Goal: Task Accomplishment & Management: Manage account settings

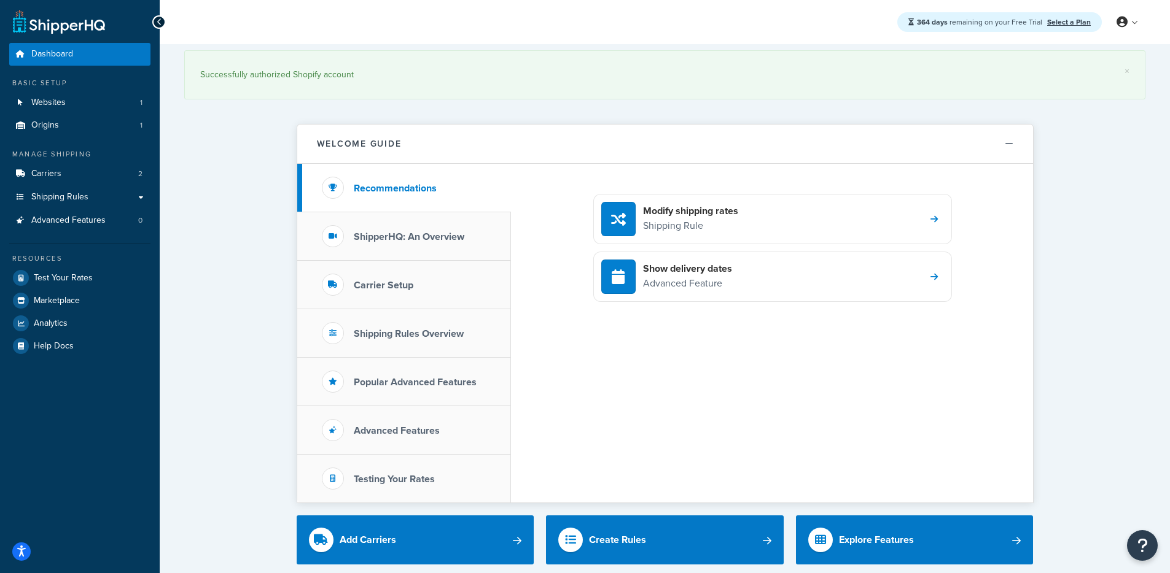
click at [977, 26] on span "364 days remaining on your Free Trial" at bounding box center [980, 22] width 127 height 11
drag, startPoint x: 923, startPoint y: 24, endPoint x: 956, endPoint y: 24, distance: 33.8
click at [956, 24] on span "364 days remaining on your Free Trial" at bounding box center [980, 22] width 127 height 11
click at [933, 22] on strong "364 days" at bounding box center [932, 22] width 31 height 11
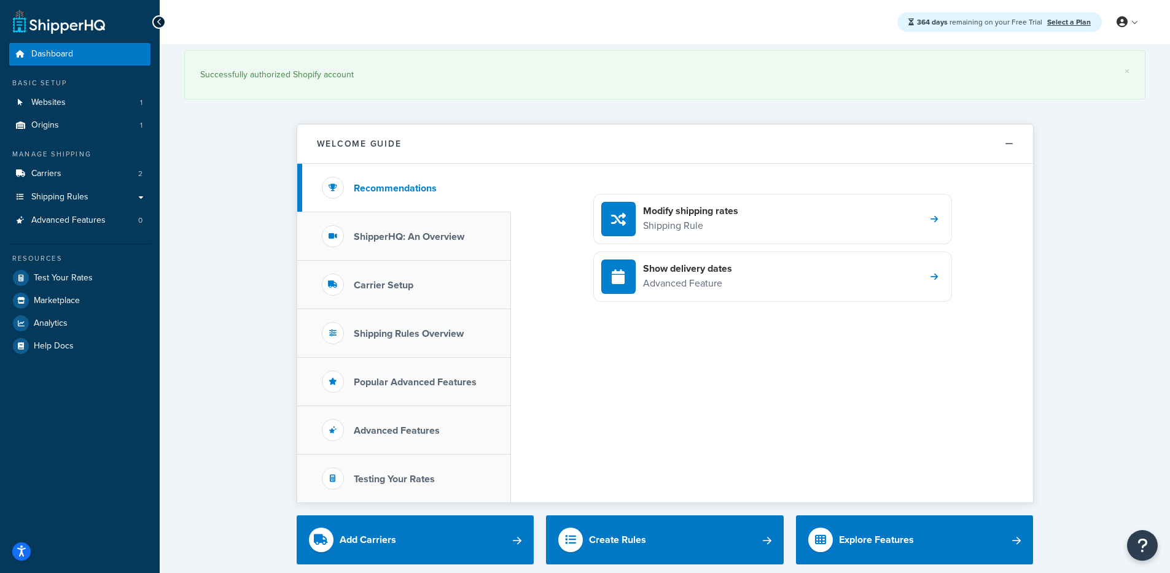
drag, startPoint x: 921, startPoint y: 21, endPoint x: 966, endPoint y: 19, distance: 44.2
click at [966, 18] on span "364 days remaining on your Free Trial" at bounding box center [980, 22] width 127 height 11
click at [966, 20] on span "364 days remaining on your Free Trial" at bounding box center [980, 22] width 127 height 11
click at [967, 29] on div "364 days remaining on your Free Trial Select a Plan" at bounding box center [999, 22] width 204 height 20
click at [936, 21] on strong "364 days" at bounding box center [932, 22] width 31 height 11
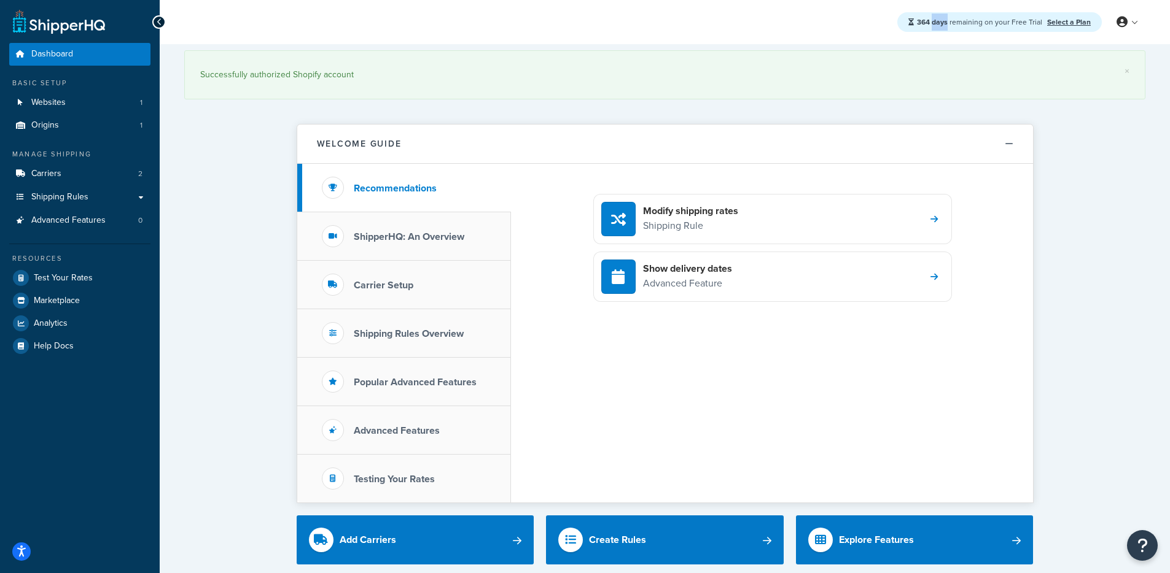
click at [936, 21] on strong "364 days" at bounding box center [932, 22] width 31 height 11
click at [1028, 82] on div "Successfully authorized Shopify account" at bounding box center [664, 74] width 929 height 17
click at [1117, 22] on icon at bounding box center [1121, 22] width 11 height 11
click at [1103, 44] on link "My Profile" at bounding box center [1089, 47] width 109 height 25
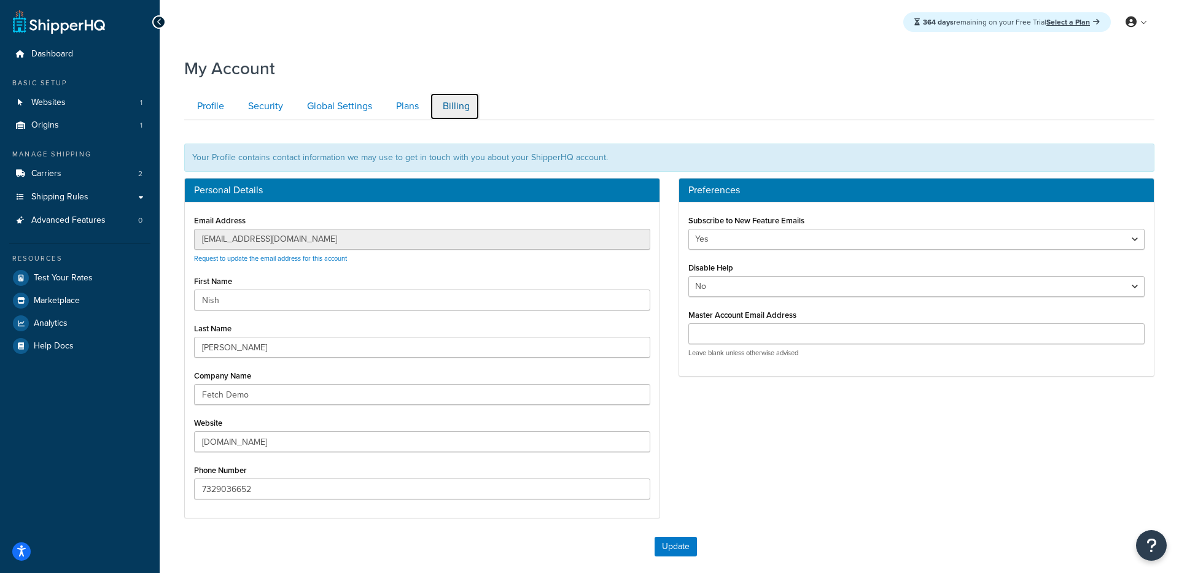
click at [452, 106] on link "Billing" at bounding box center [455, 107] width 50 height 28
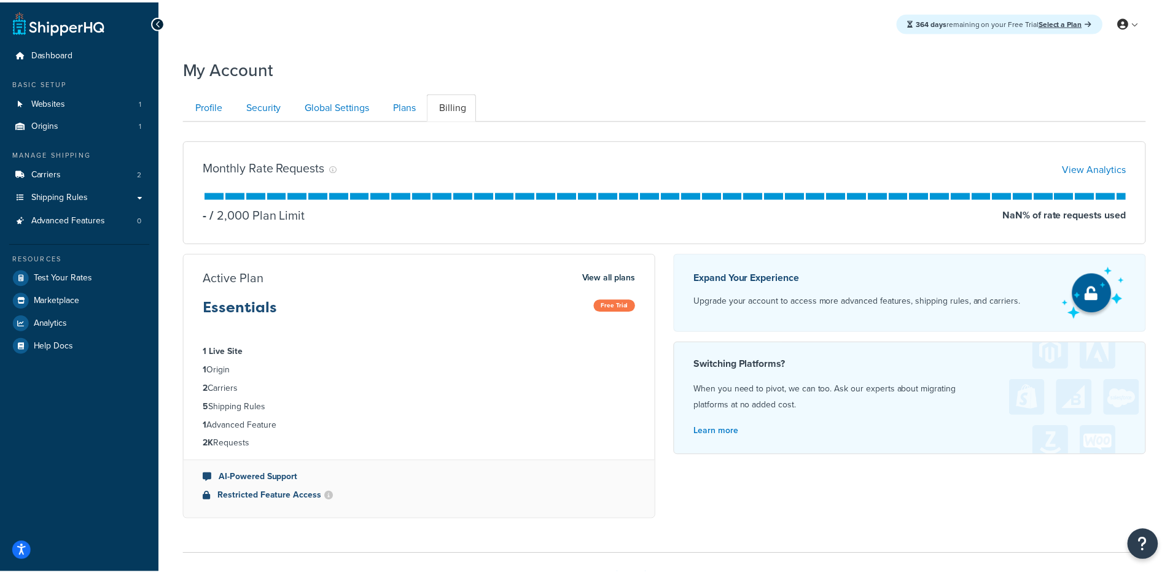
scroll to position [85, 0]
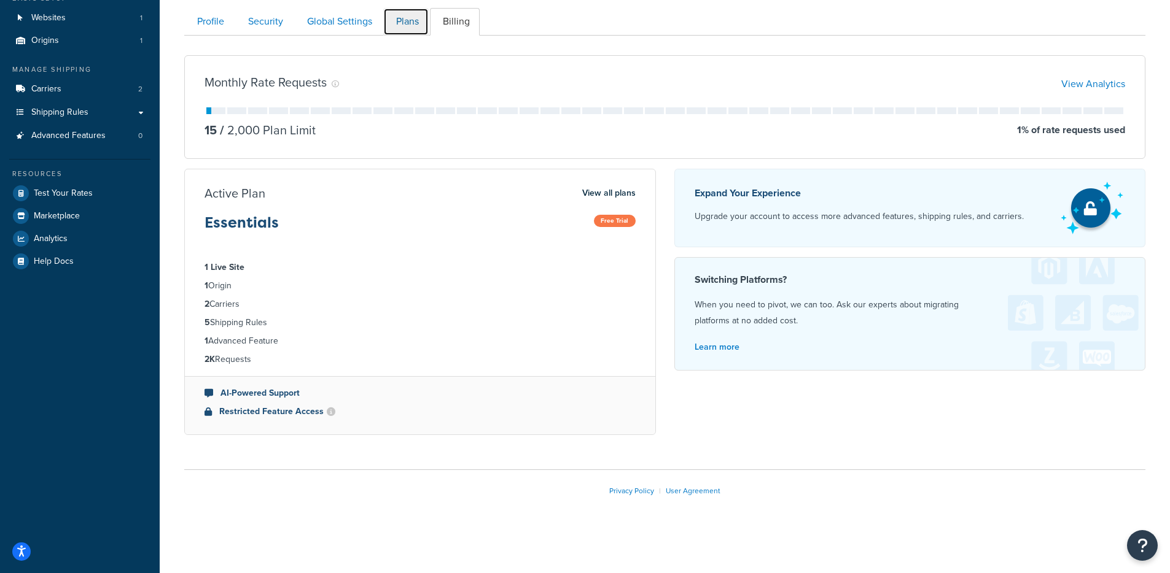
click at [410, 19] on link "Plans" at bounding box center [405, 22] width 45 height 28
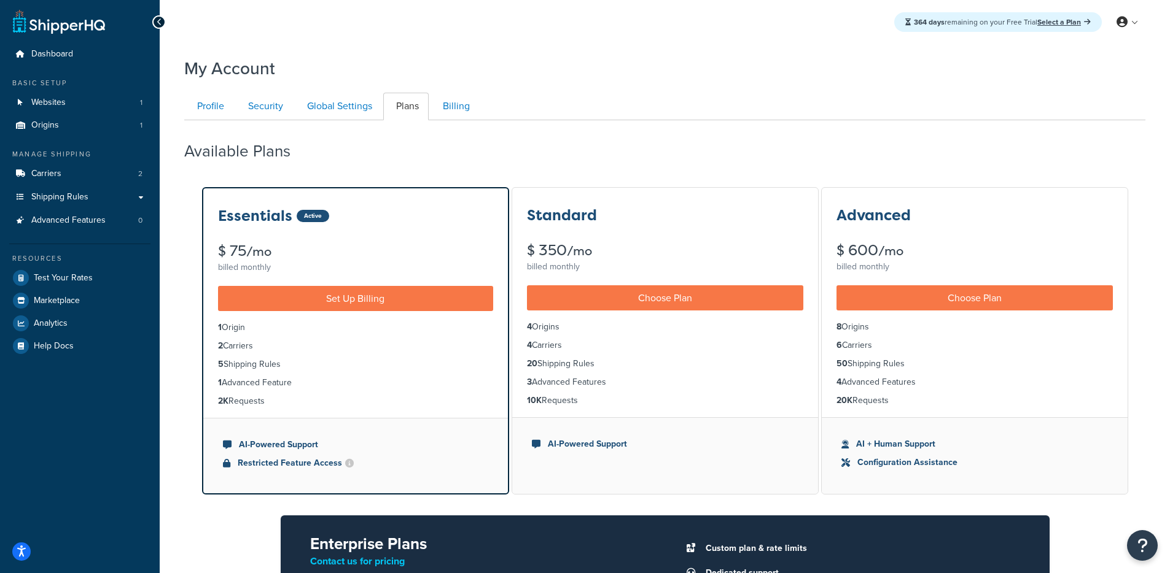
click at [734, 91] on div "Profile Security Global Settings Plans Billing Your Profile contains contact in…" at bounding box center [664, 402] width 961 height 630
click at [570, 57] on div "My Account" at bounding box center [664, 65] width 961 height 30
